Goal: Find specific page/section: Find specific page/section

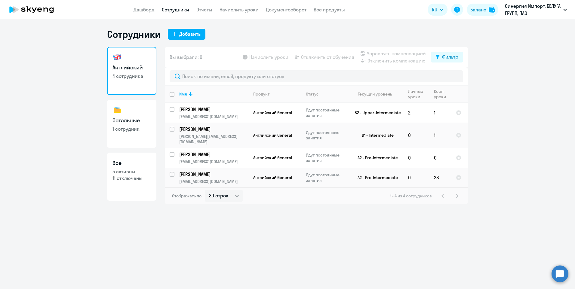
select select "30"
click at [130, 129] on p "1 сотрудник" at bounding box center [131, 129] width 39 height 7
select select "30"
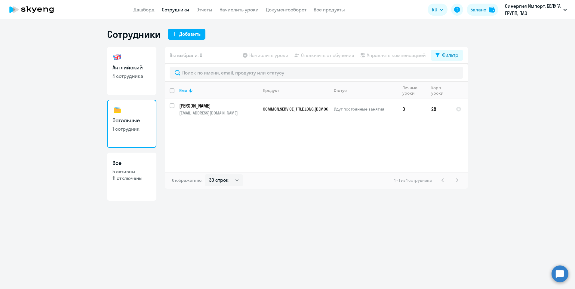
click at [149, 88] on link "Английский 4 сотрудника" at bounding box center [131, 71] width 49 height 48
select select "30"
